Goal: Task Accomplishment & Management: Use online tool/utility

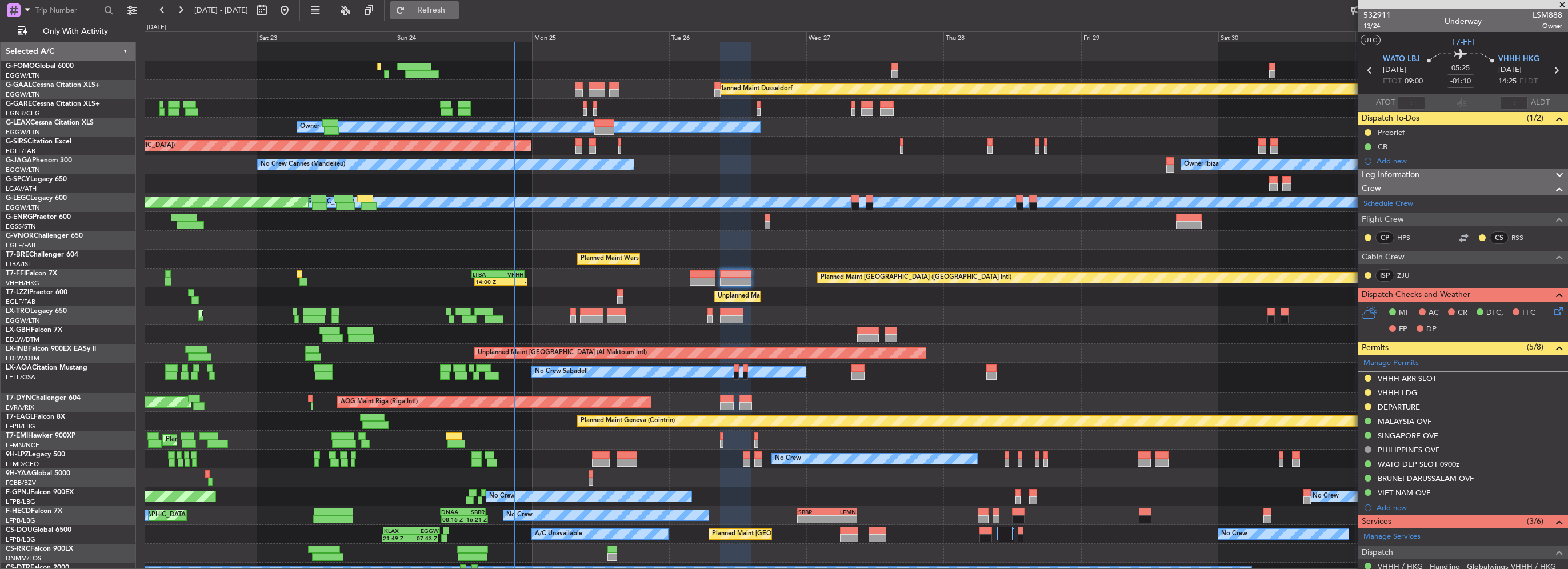
scroll to position [116, 0]
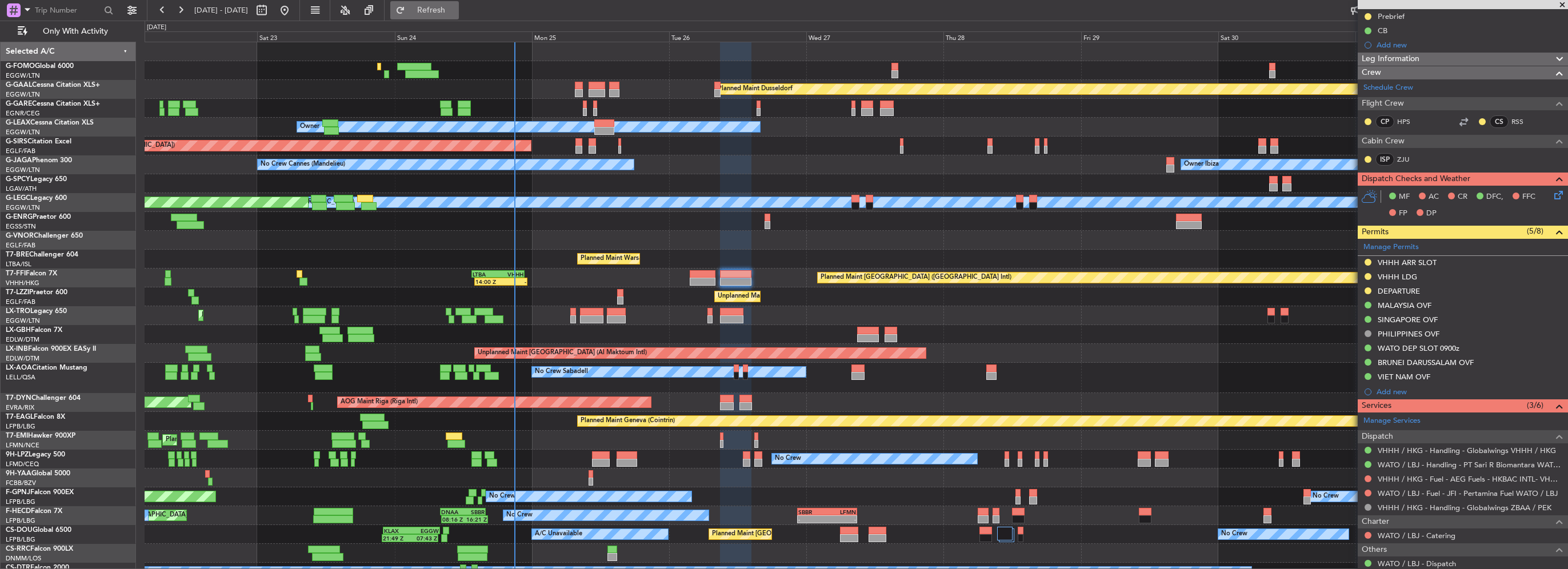
click at [448, 12] on span "Refresh" at bounding box center [432, 10] width 48 height 8
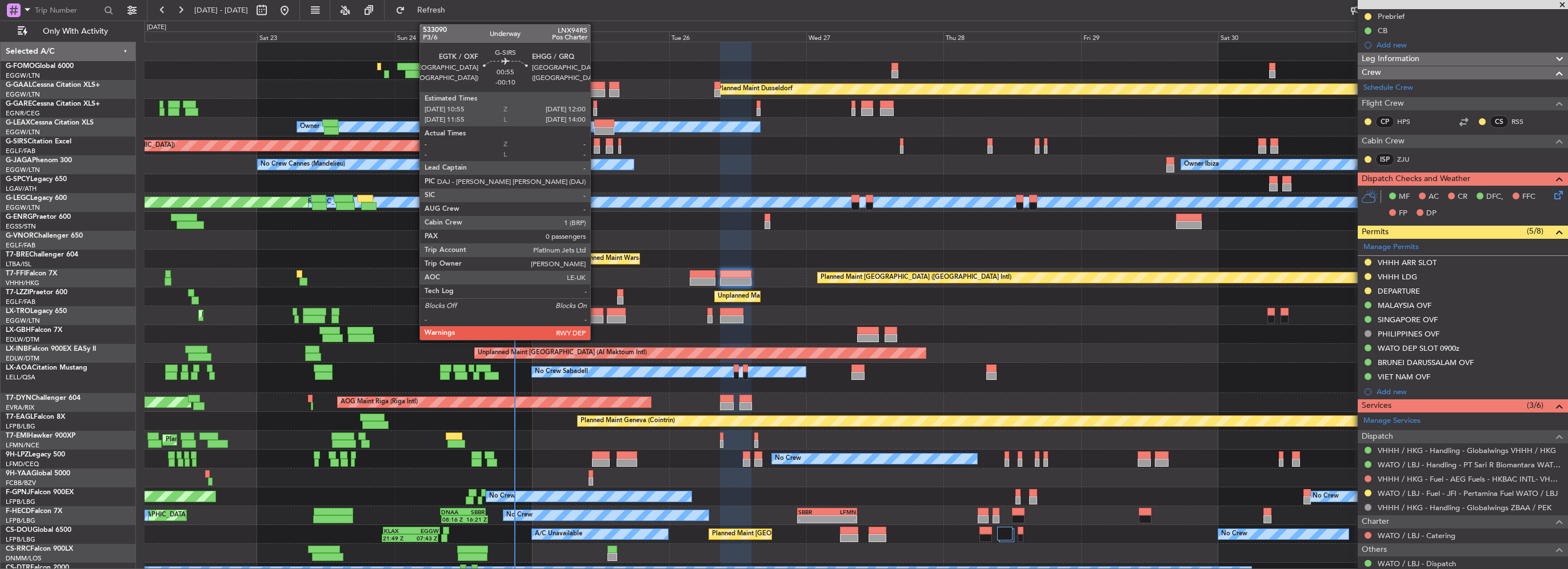
click at [595, 149] on div at bounding box center [597, 150] width 6 height 8
type input "-00:10"
type input "0"
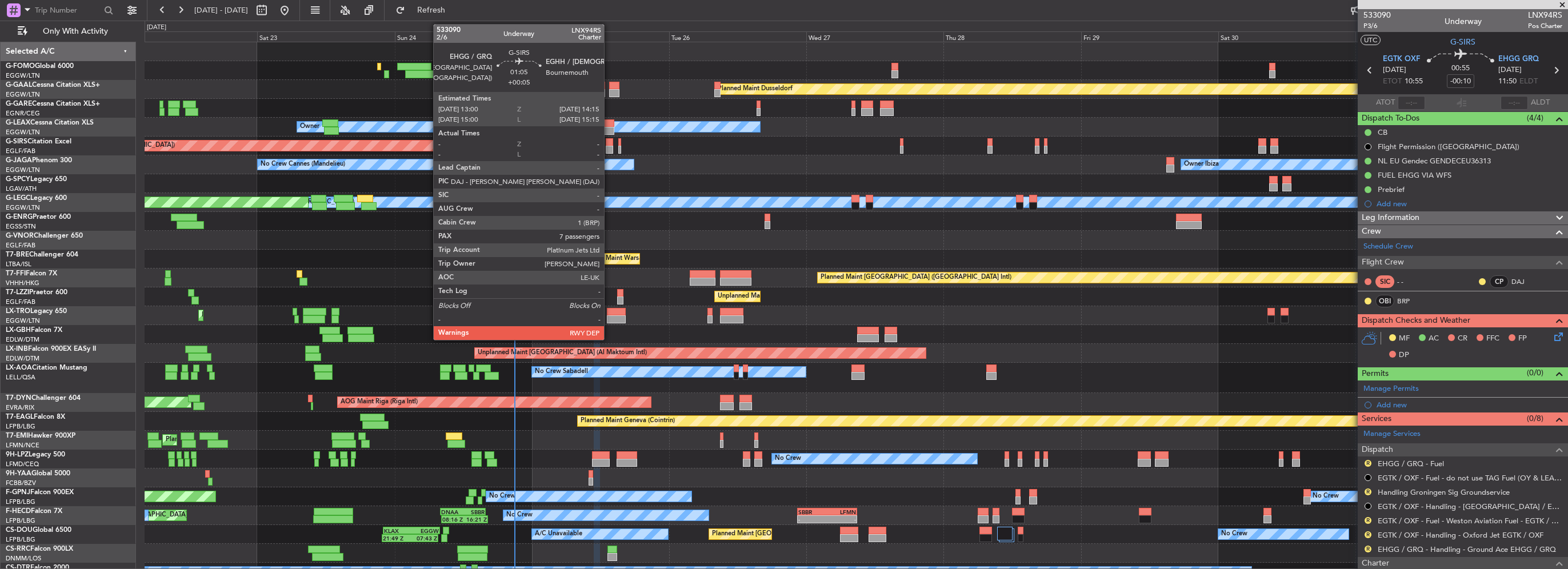
click at [609, 146] on div at bounding box center [609, 150] width 8 height 8
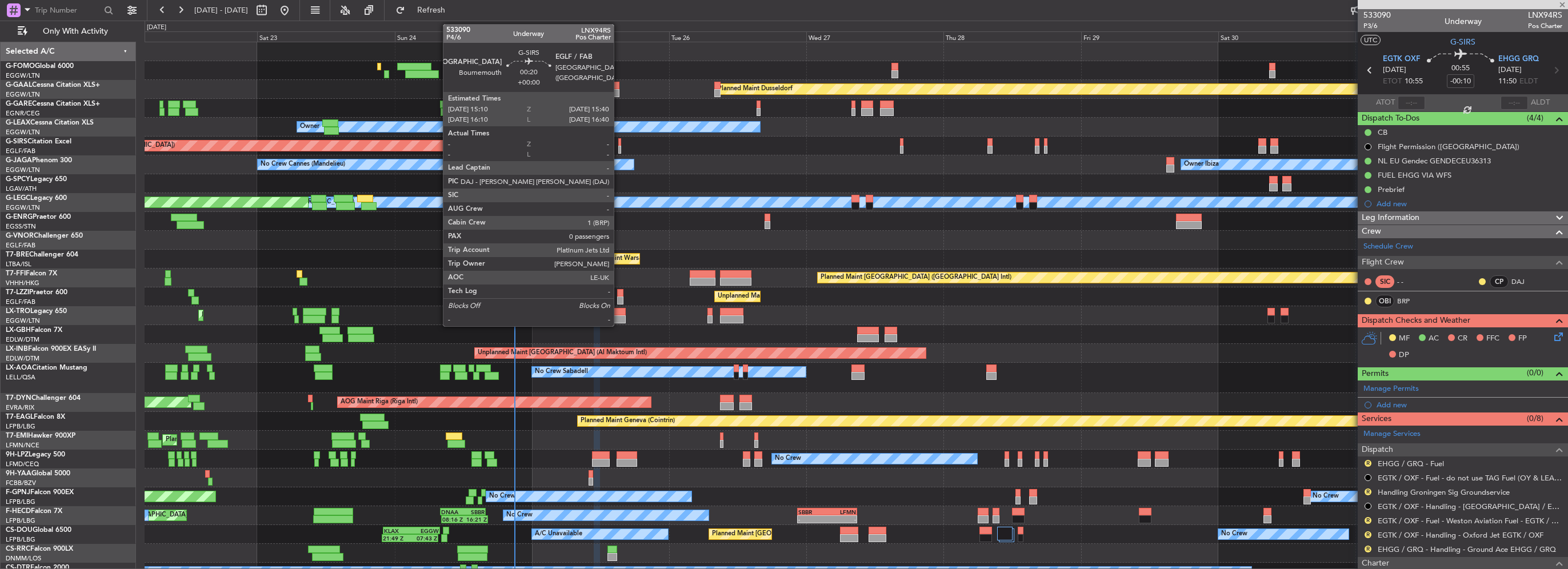
type input "+00:05"
type input "7"
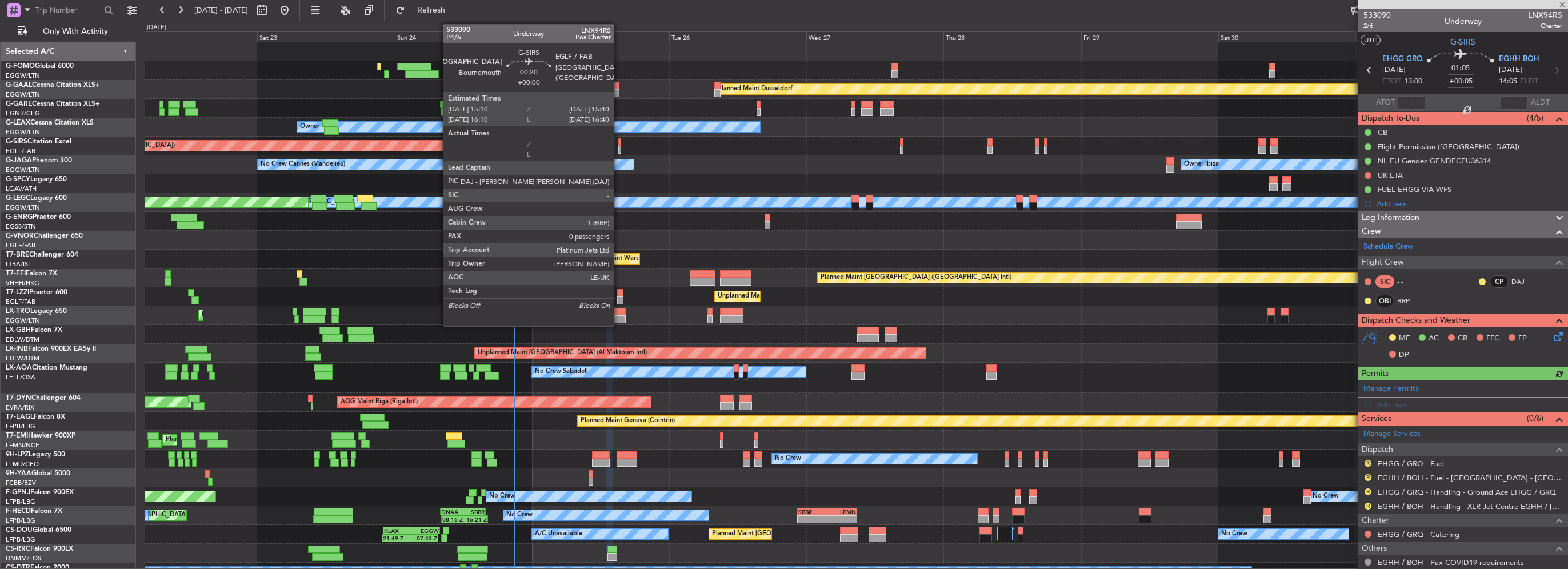
click at [619, 148] on div at bounding box center [620, 150] width 3 height 8
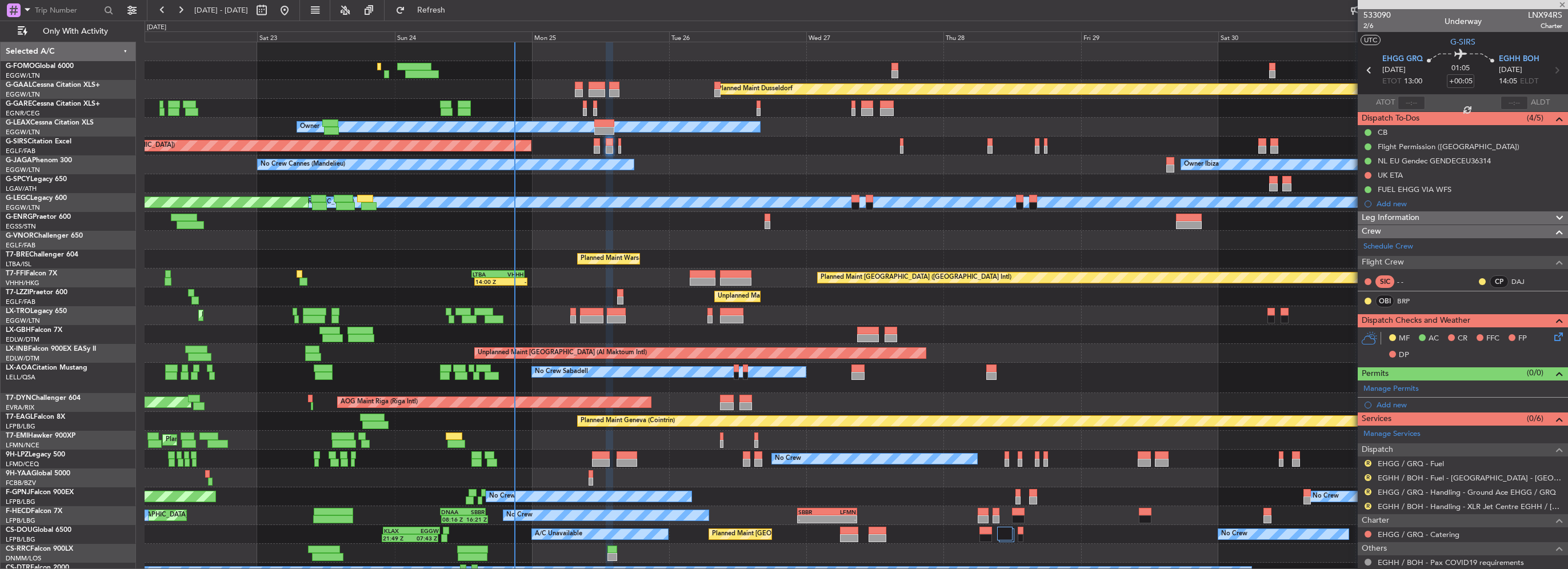
type input "0"
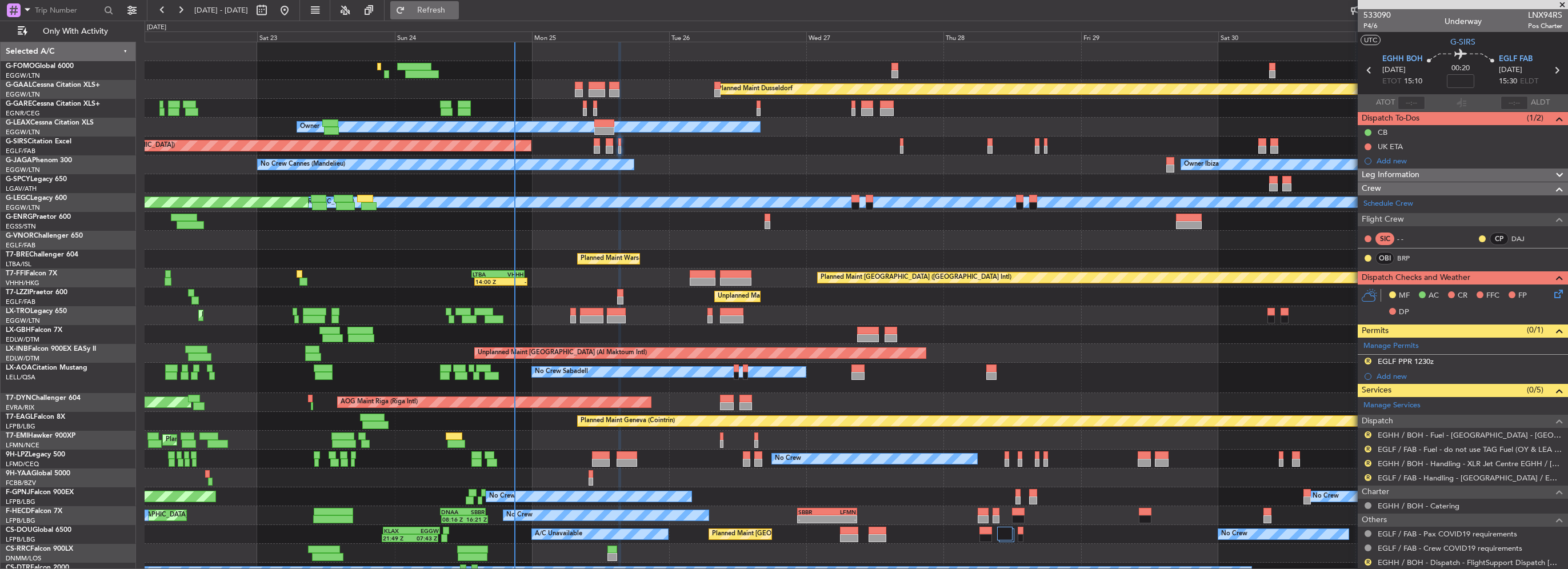
click at [456, 7] on span "Refresh" at bounding box center [432, 10] width 48 height 8
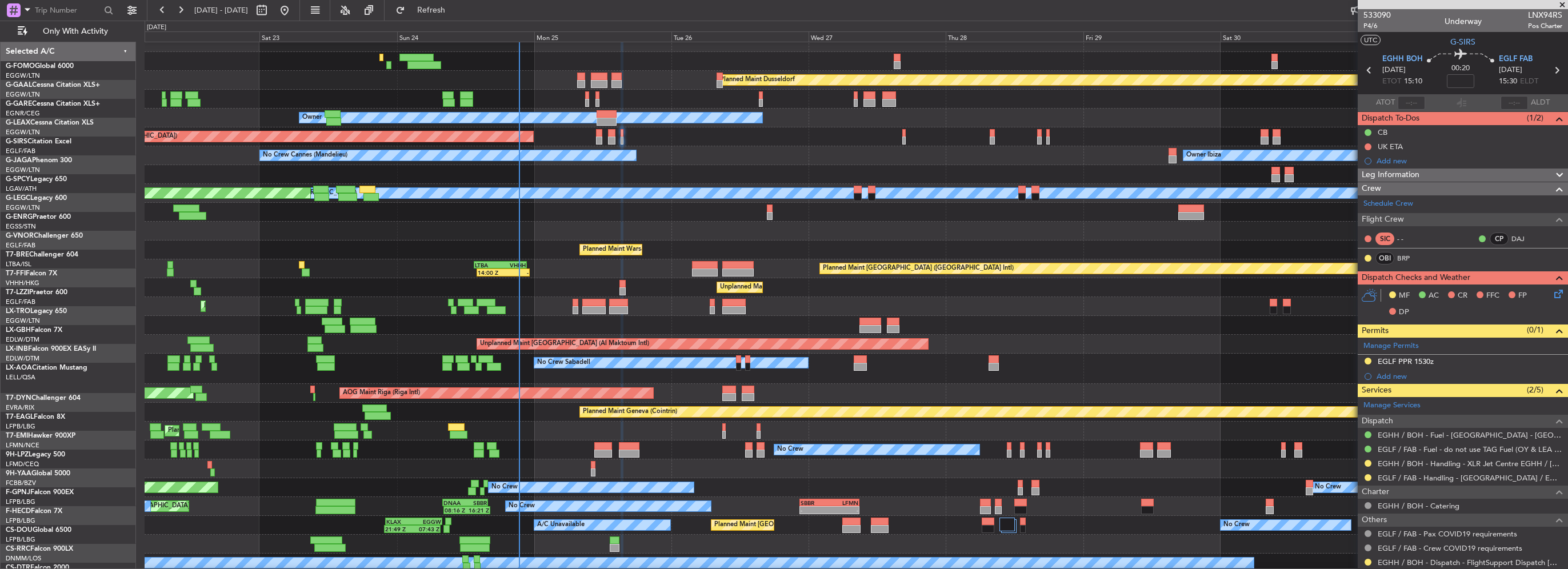
scroll to position [9, 0]
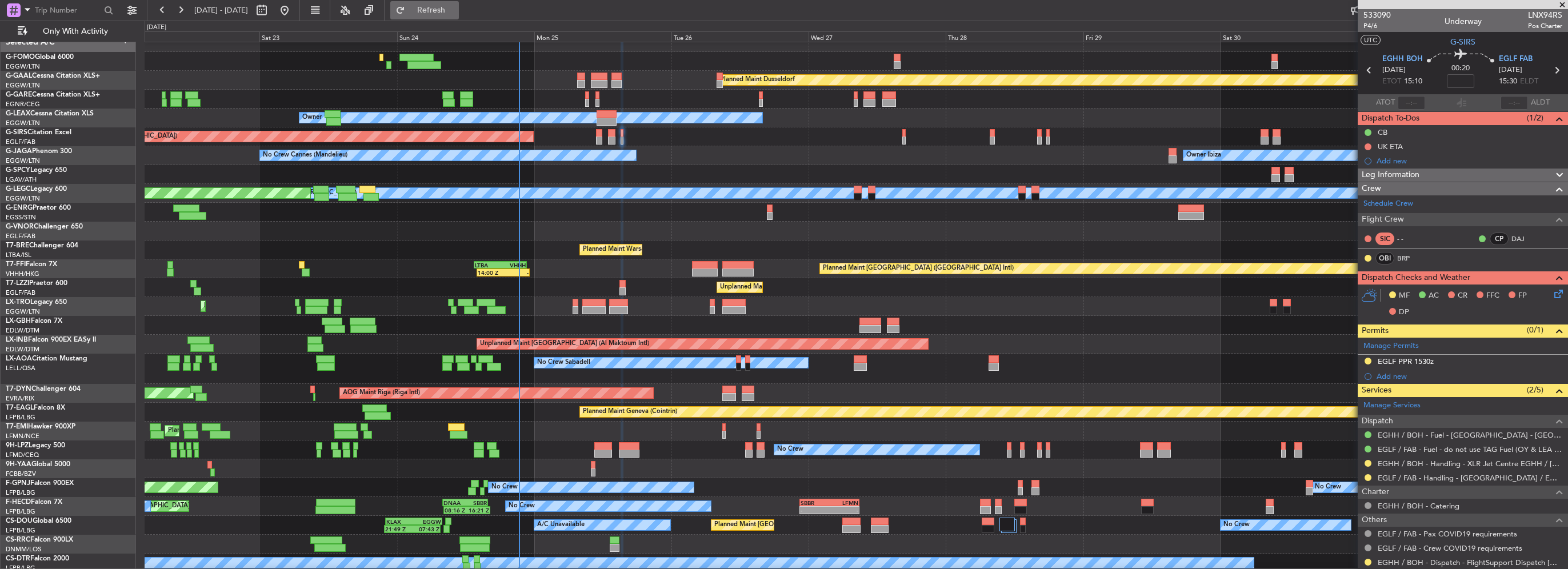
click at [454, 12] on span "Refresh" at bounding box center [432, 10] width 48 height 8
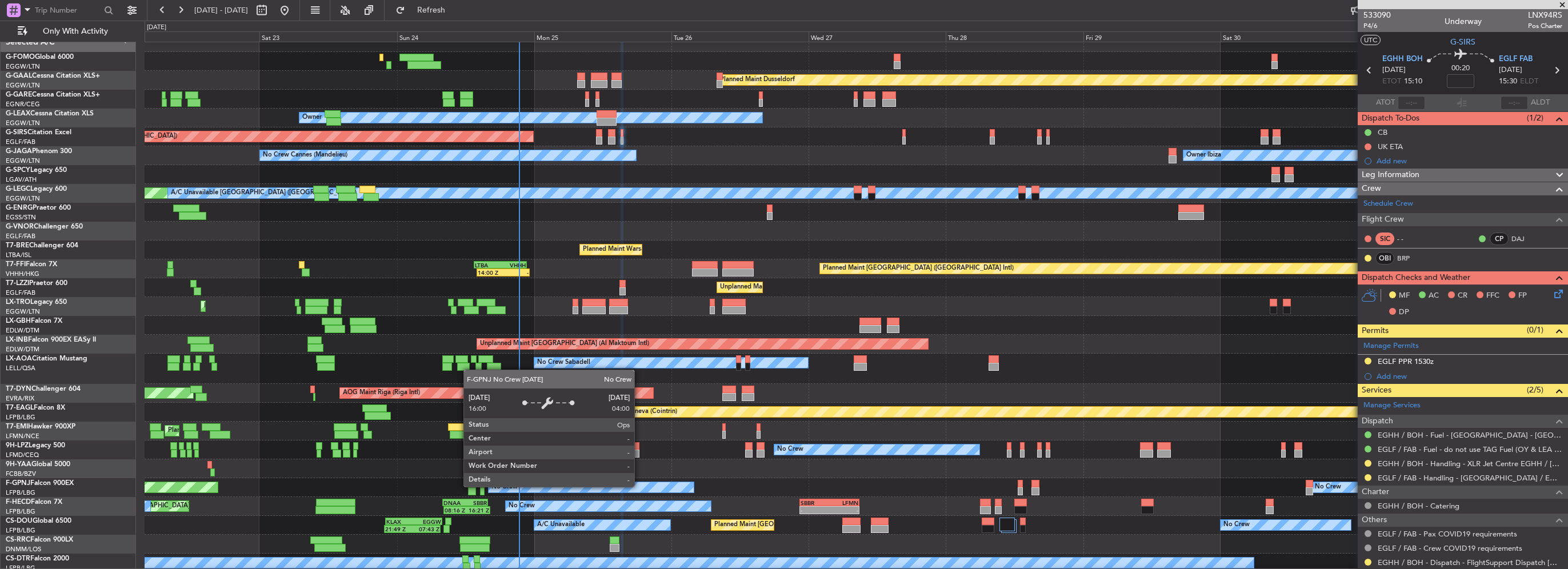
scroll to position [31, 0]
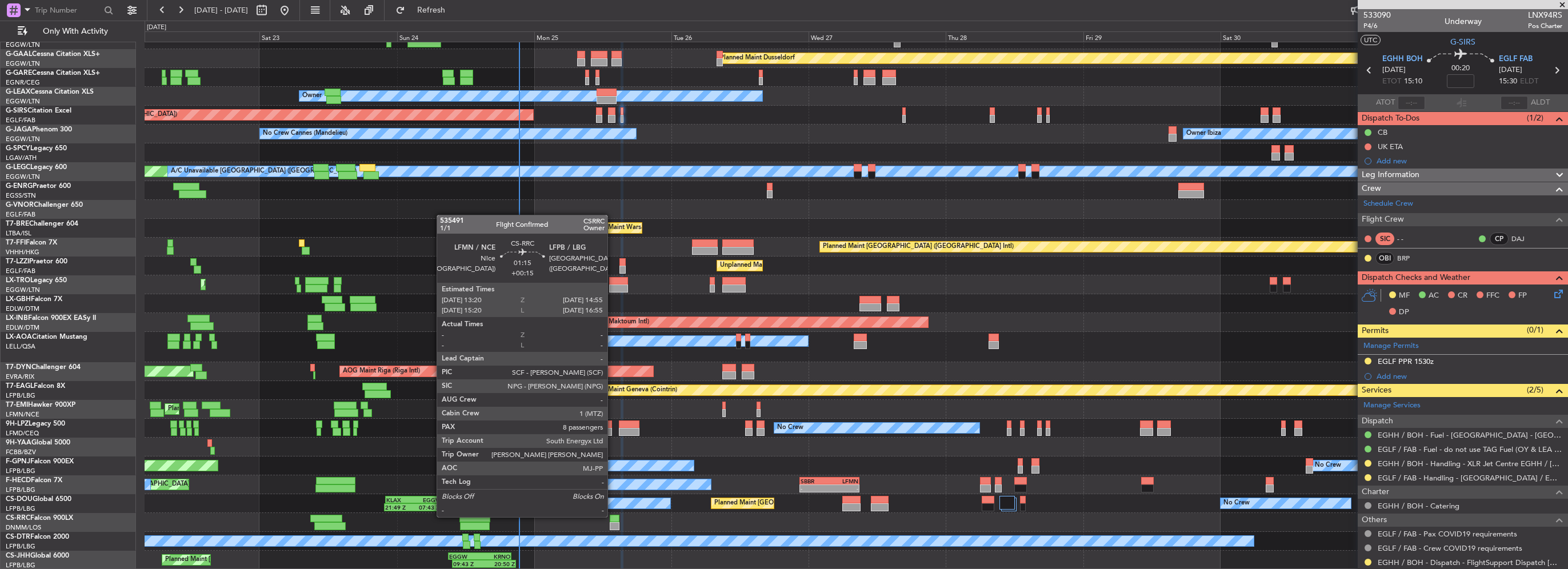
click at [612, 517] on div at bounding box center [614, 519] width 9 height 8
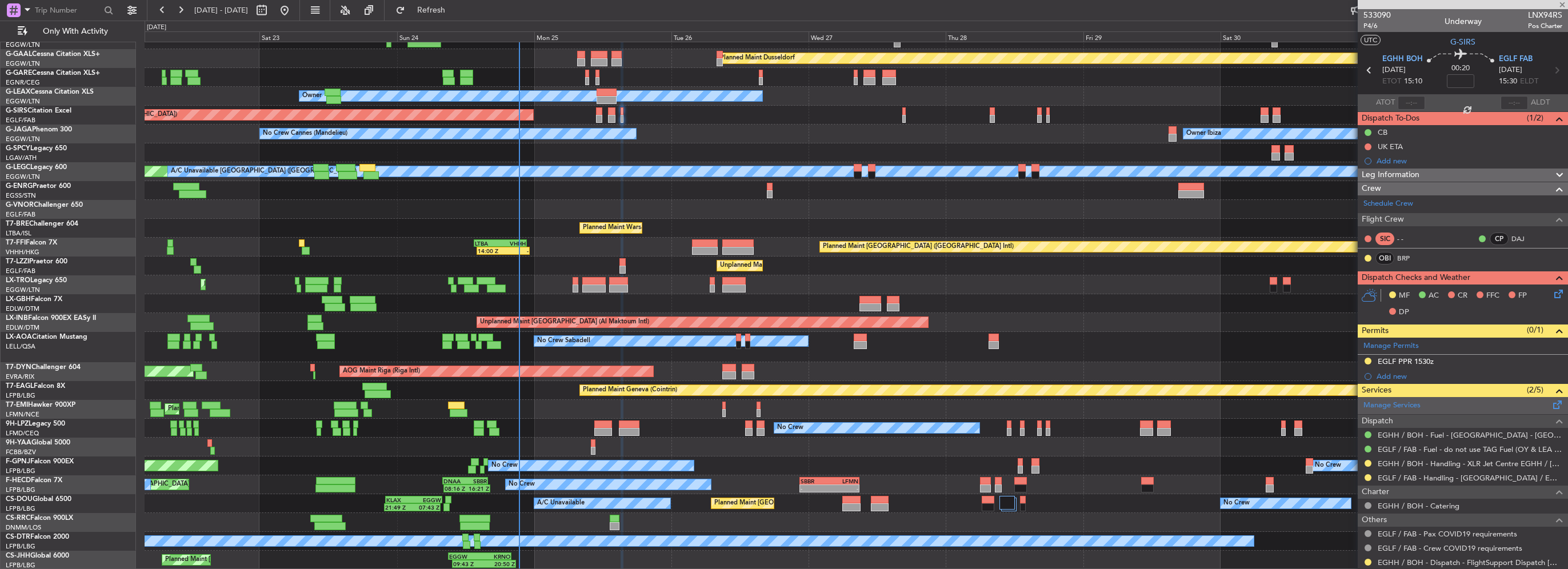
type input "+00:15"
type input "8"
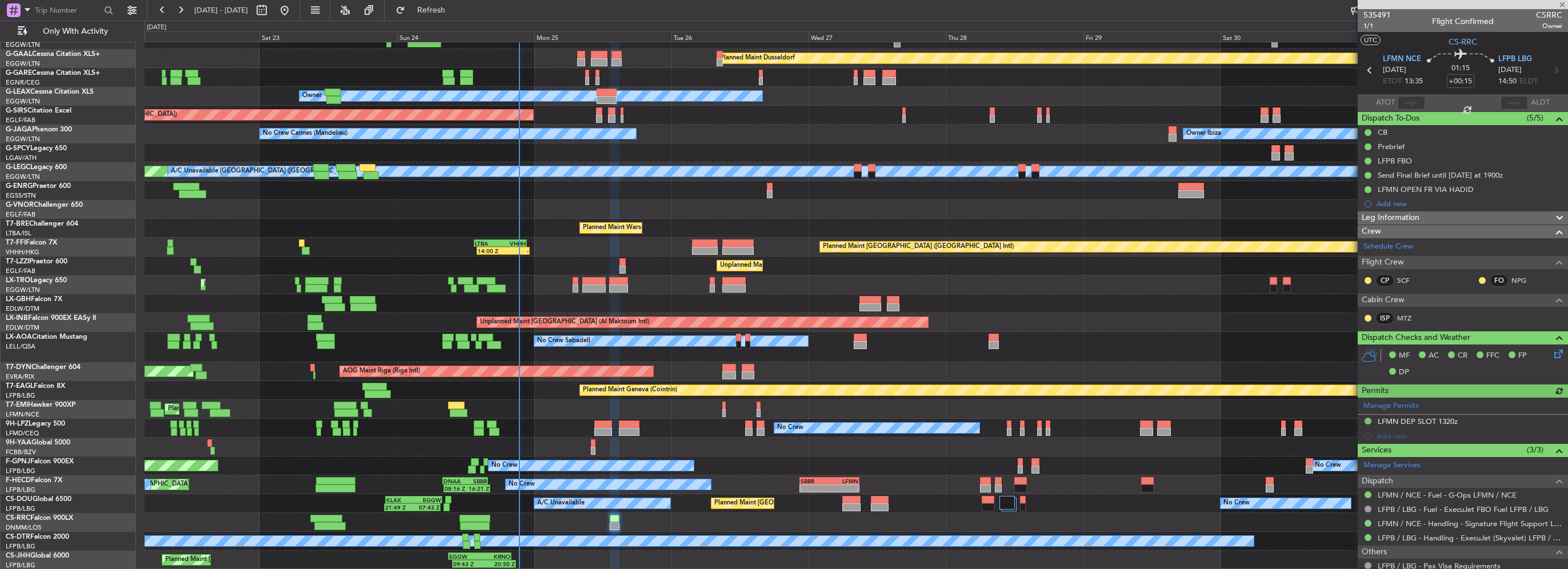
click at [1552, 354] on icon at bounding box center [1556, 351] width 9 height 9
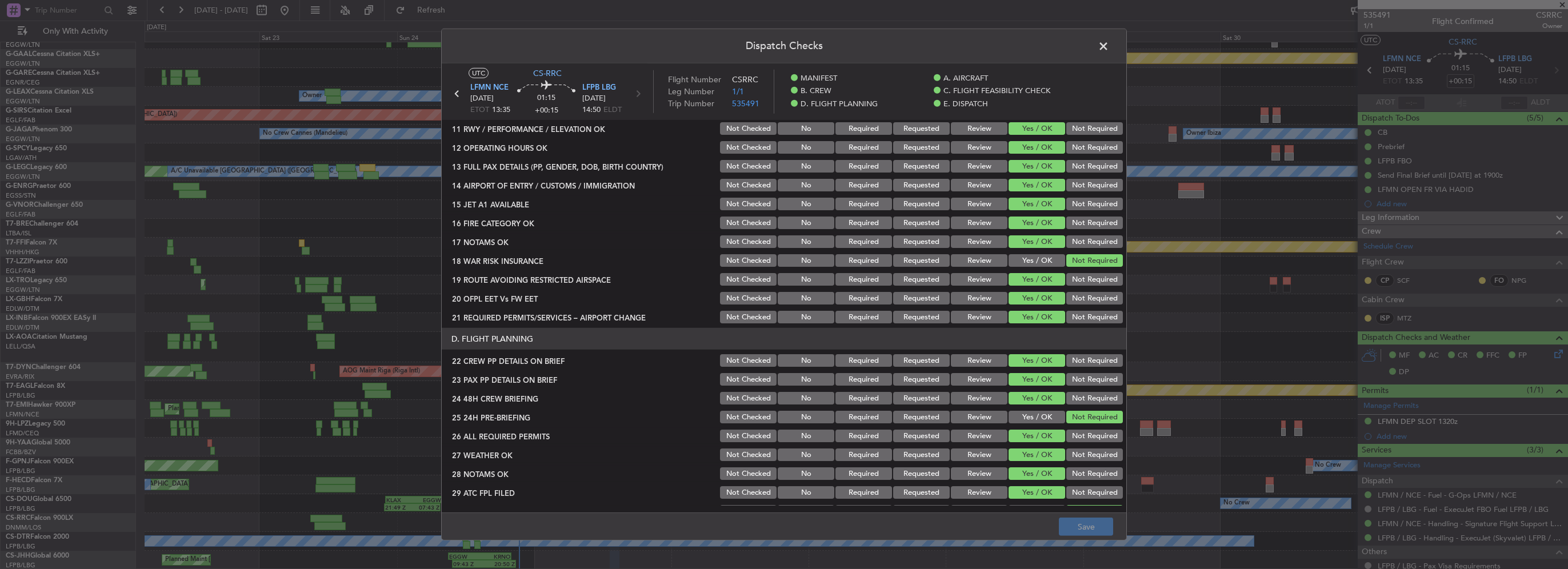
scroll to position [400, 0]
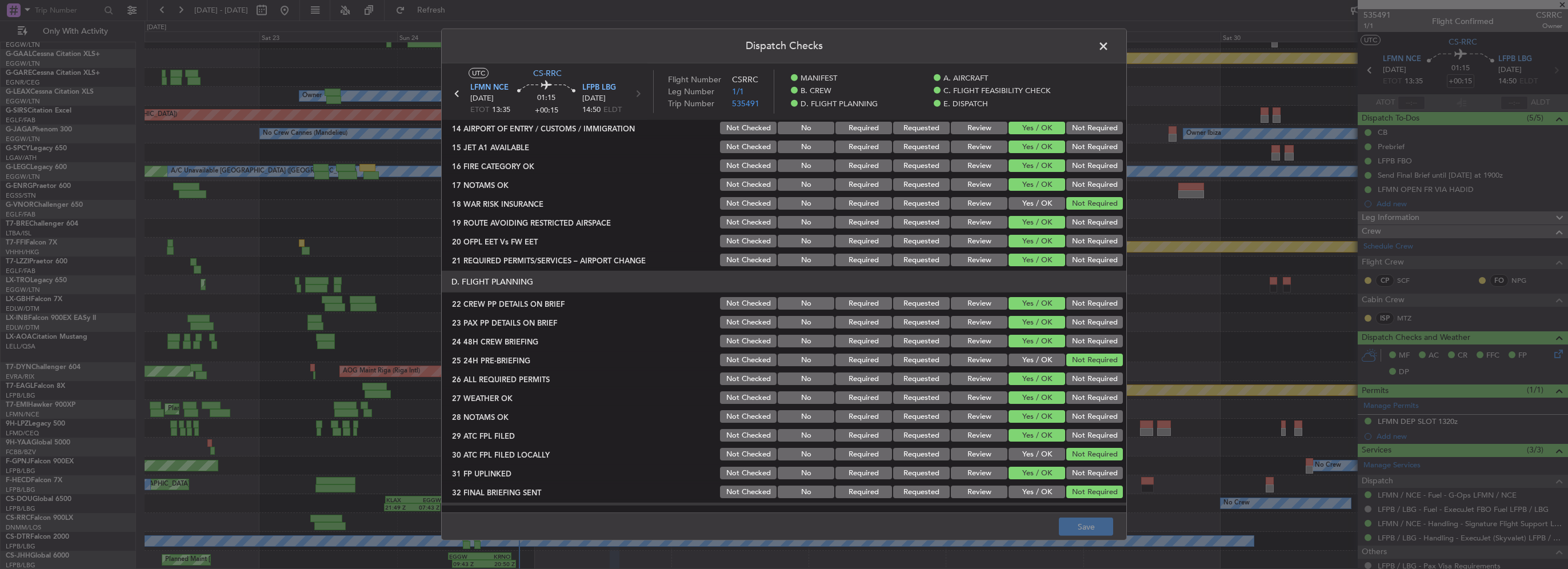
click at [970, 399] on button "Review" at bounding box center [979, 397] width 57 height 12
click at [975, 418] on button "Review" at bounding box center [979, 416] width 57 height 12
click at [1091, 524] on button "Save" at bounding box center [1086, 527] width 54 height 18
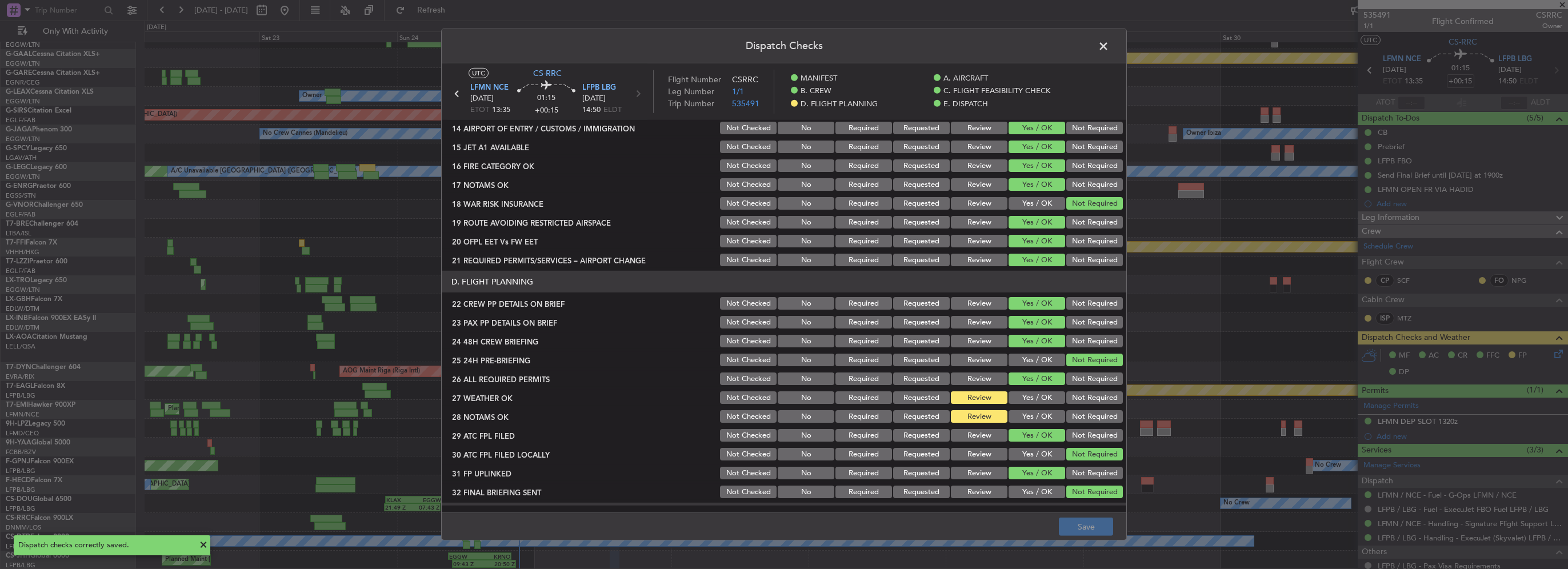
click at [1109, 42] on span at bounding box center [1109, 49] width 0 height 23
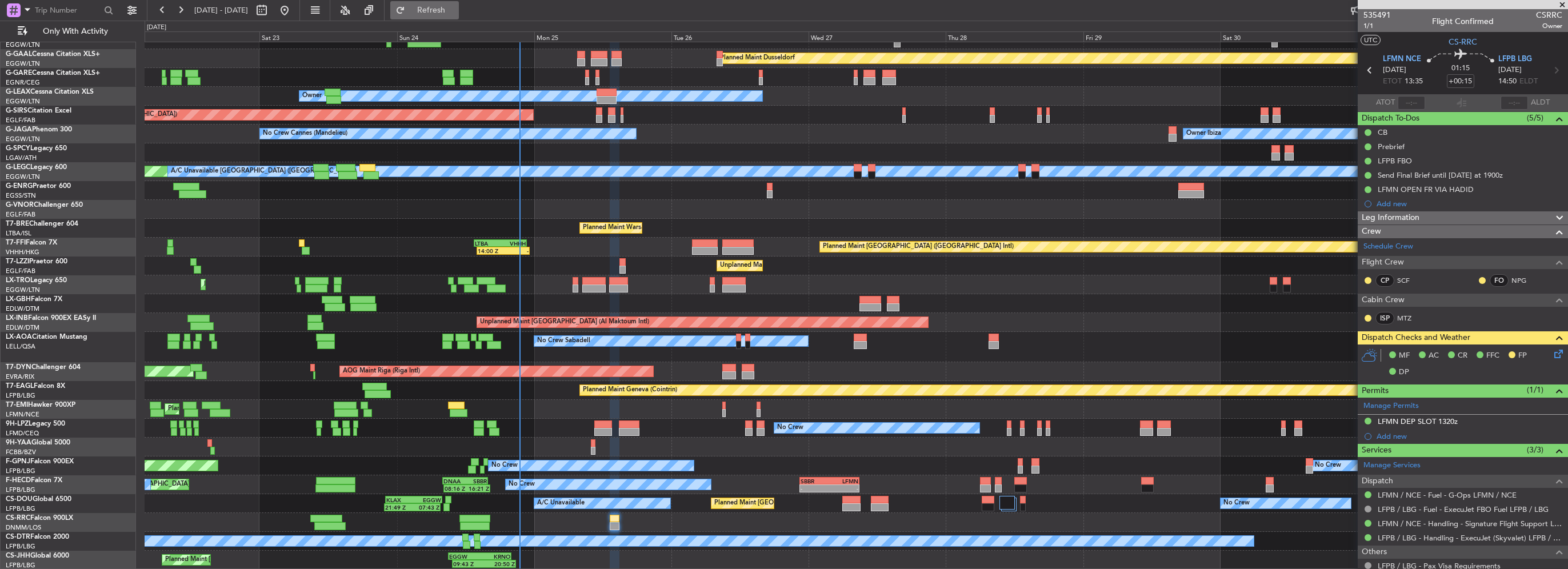
click at [436, 8] on button "Refresh" at bounding box center [425, 10] width 69 height 18
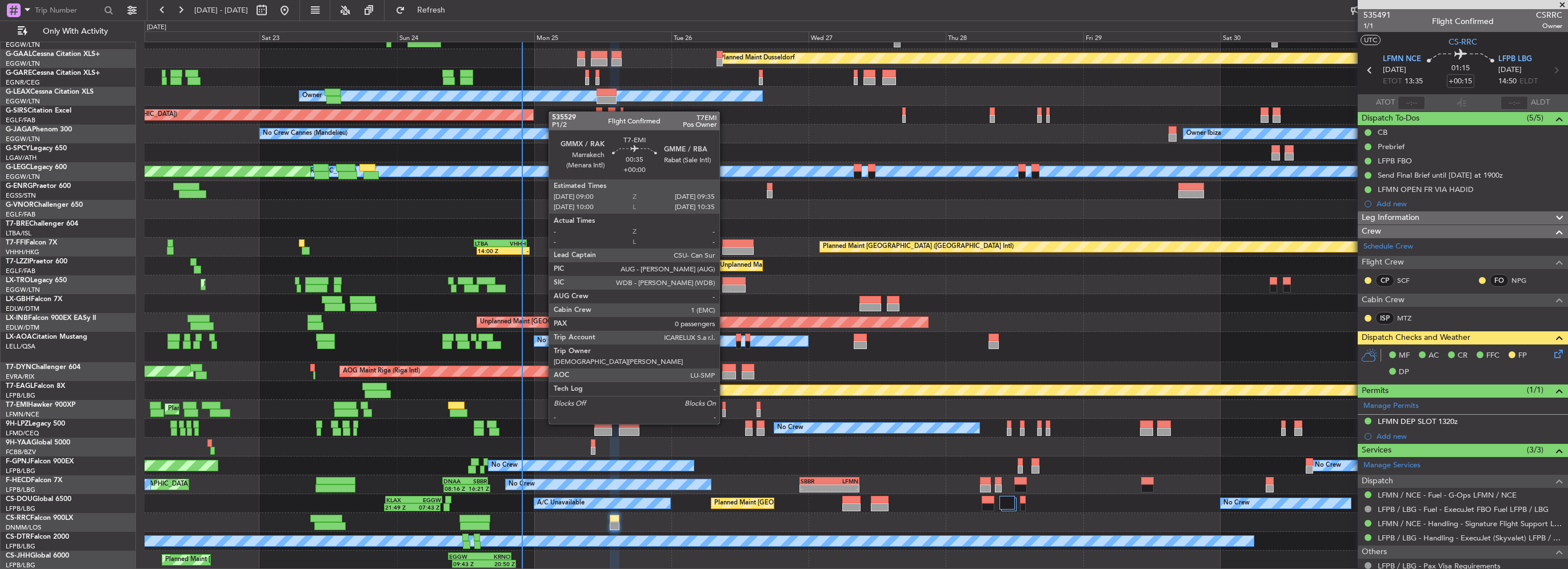
click at [725, 412] on div at bounding box center [724, 413] width 3 height 8
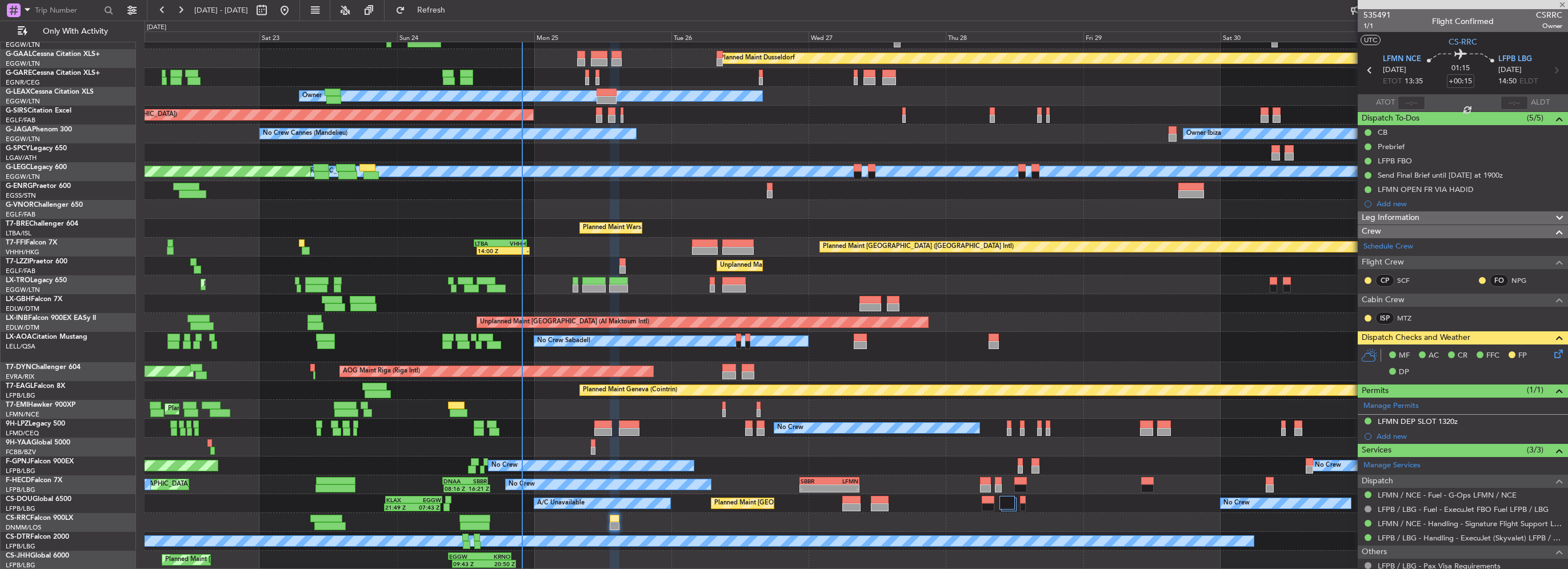
type input "0"
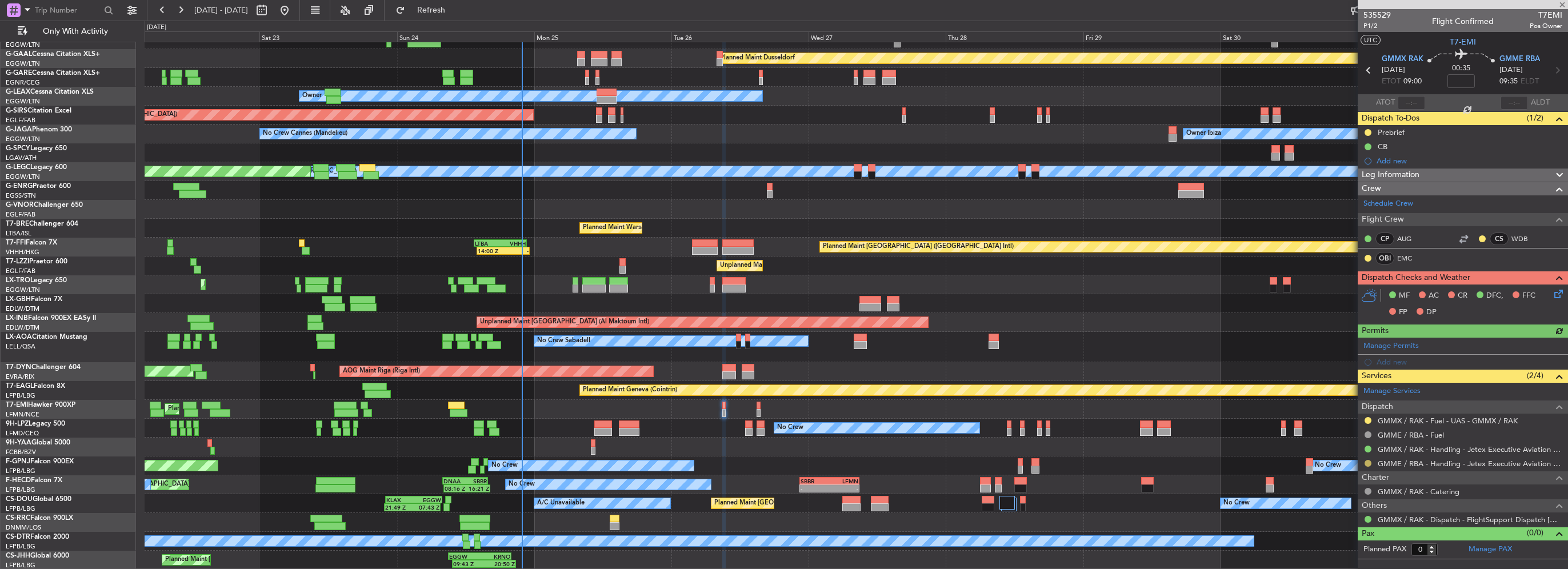
click at [1365, 463] on button at bounding box center [1368, 464] width 7 height 7
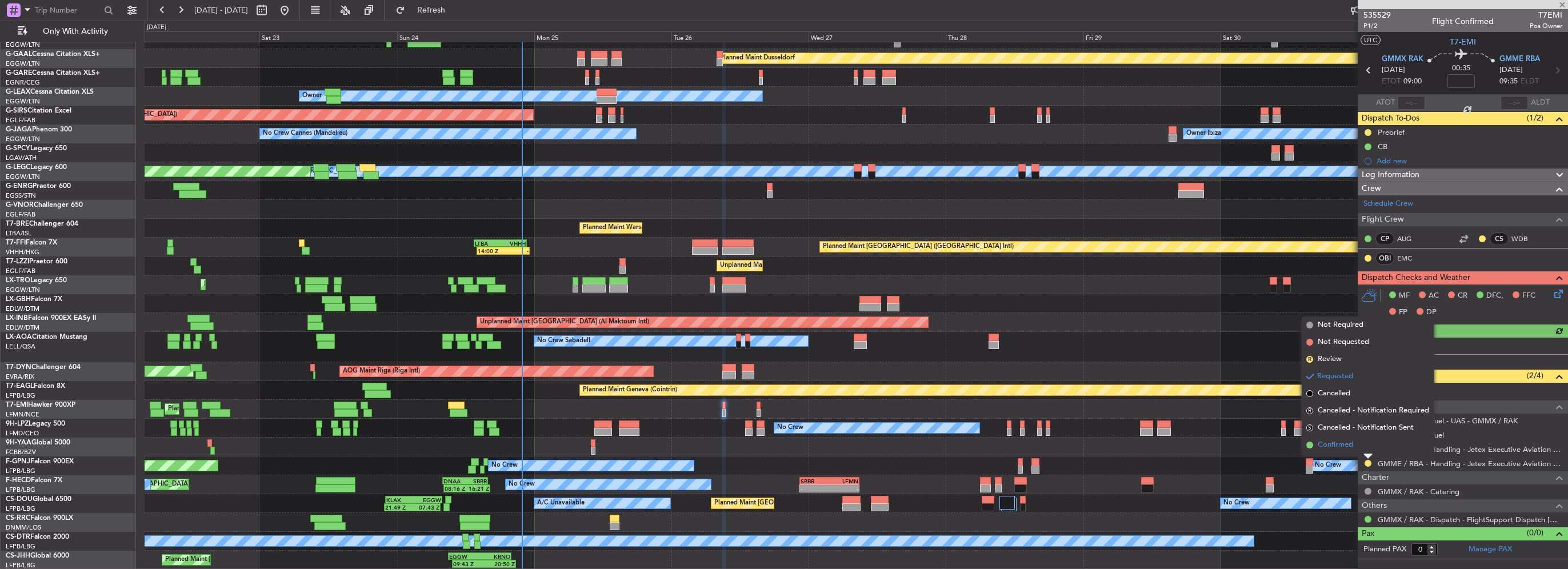
click at [1347, 445] on span "Confirmed" at bounding box center [1336, 445] width 36 height 12
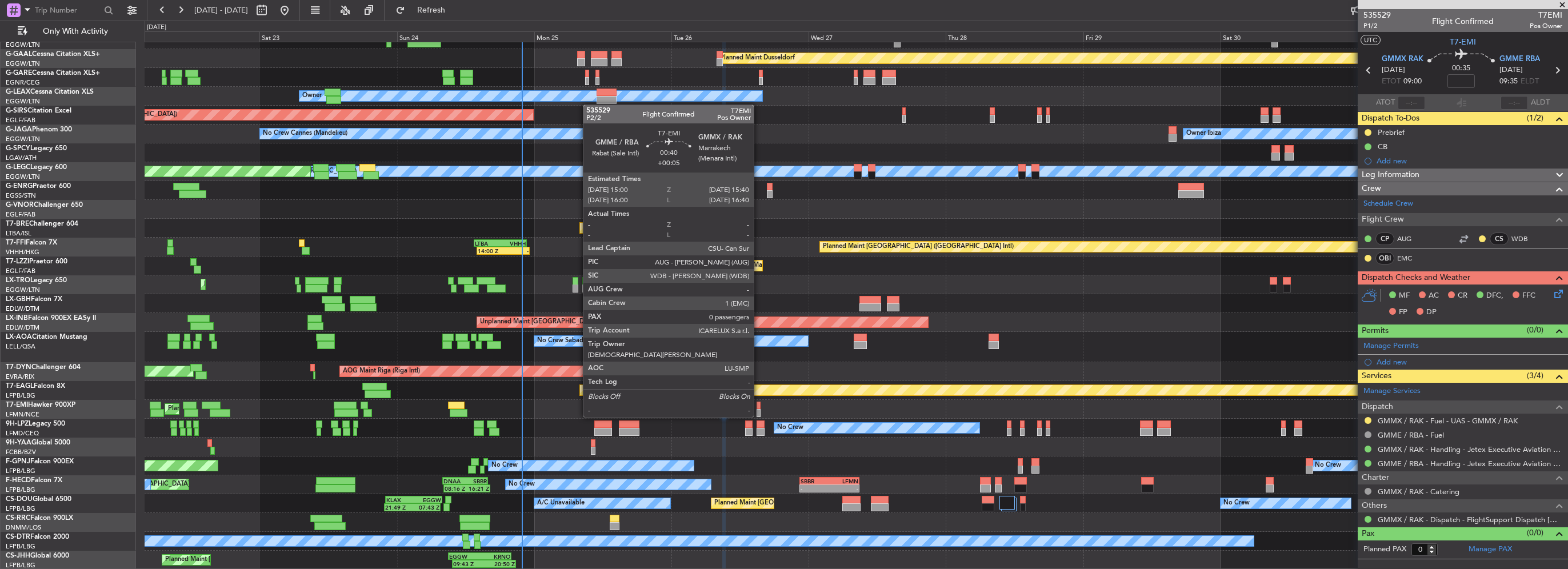
click at [759, 405] on div at bounding box center [759, 406] width 4 height 8
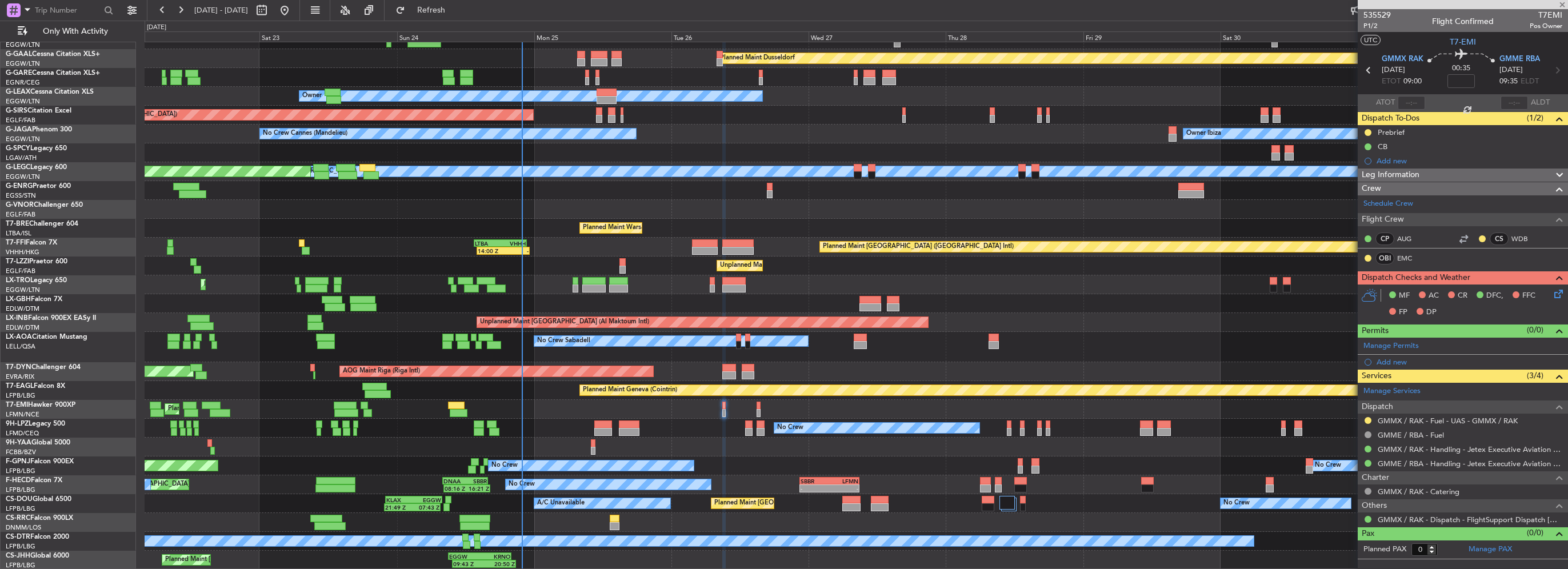
type input "+00:05"
